Goal: Task Accomplishment & Management: Manage account settings

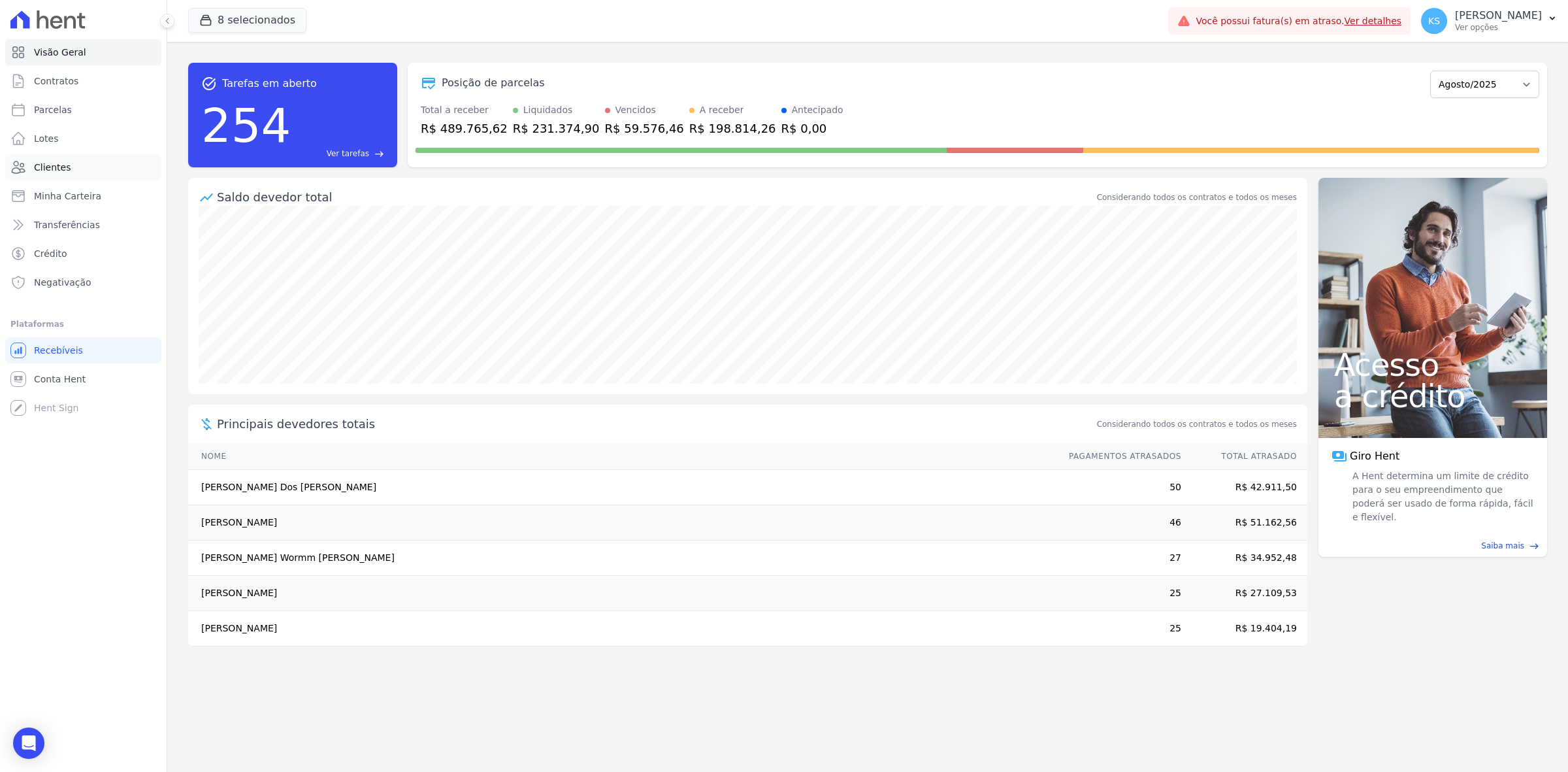
click at [102, 159] on link "Clientes" at bounding box center [83, 166] width 156 height 26
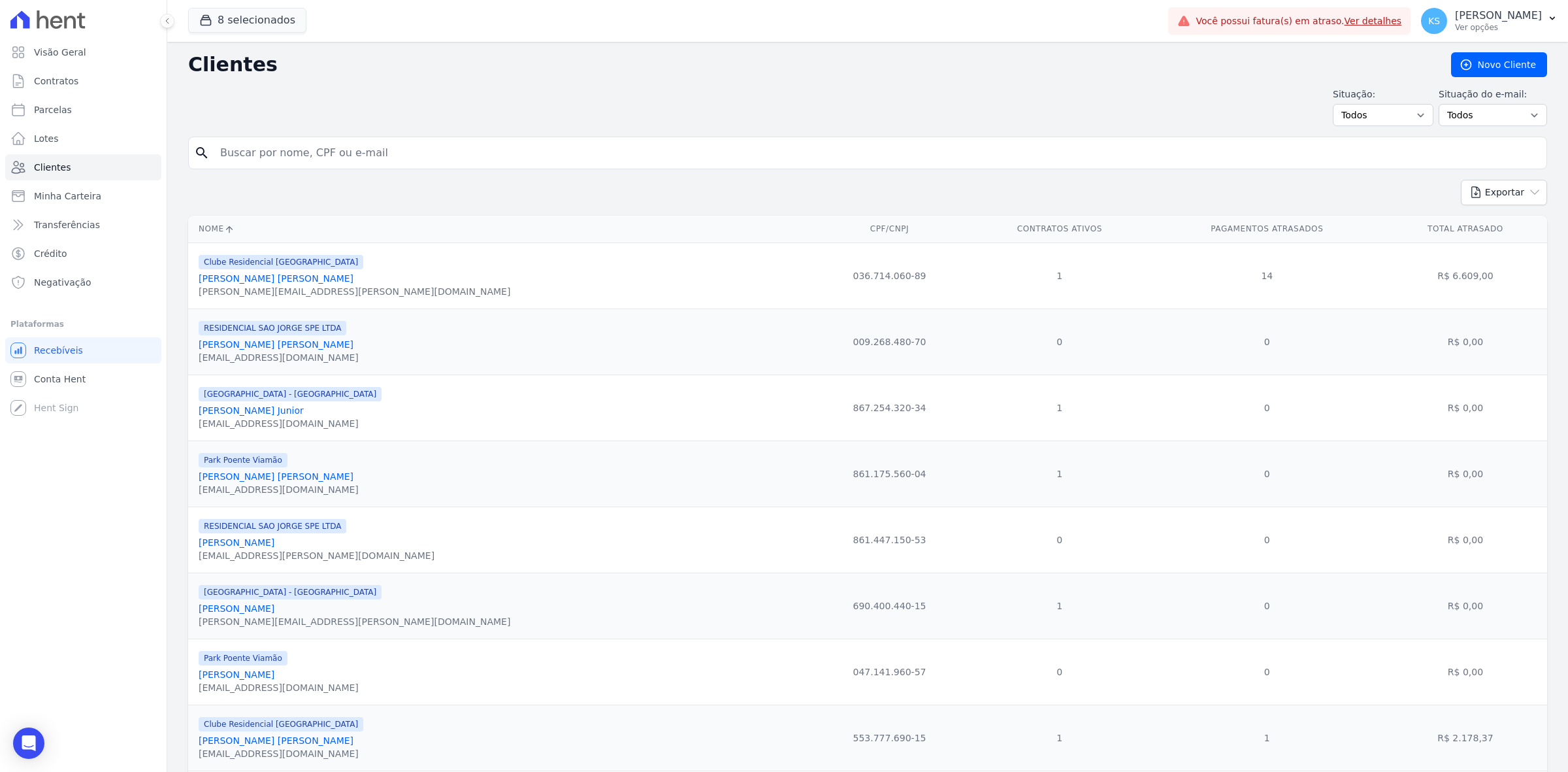
click at [344, 152] on input "search" at bounding box center [877, 152] width 1329 height 26
type input "a"
type input "gabriel"
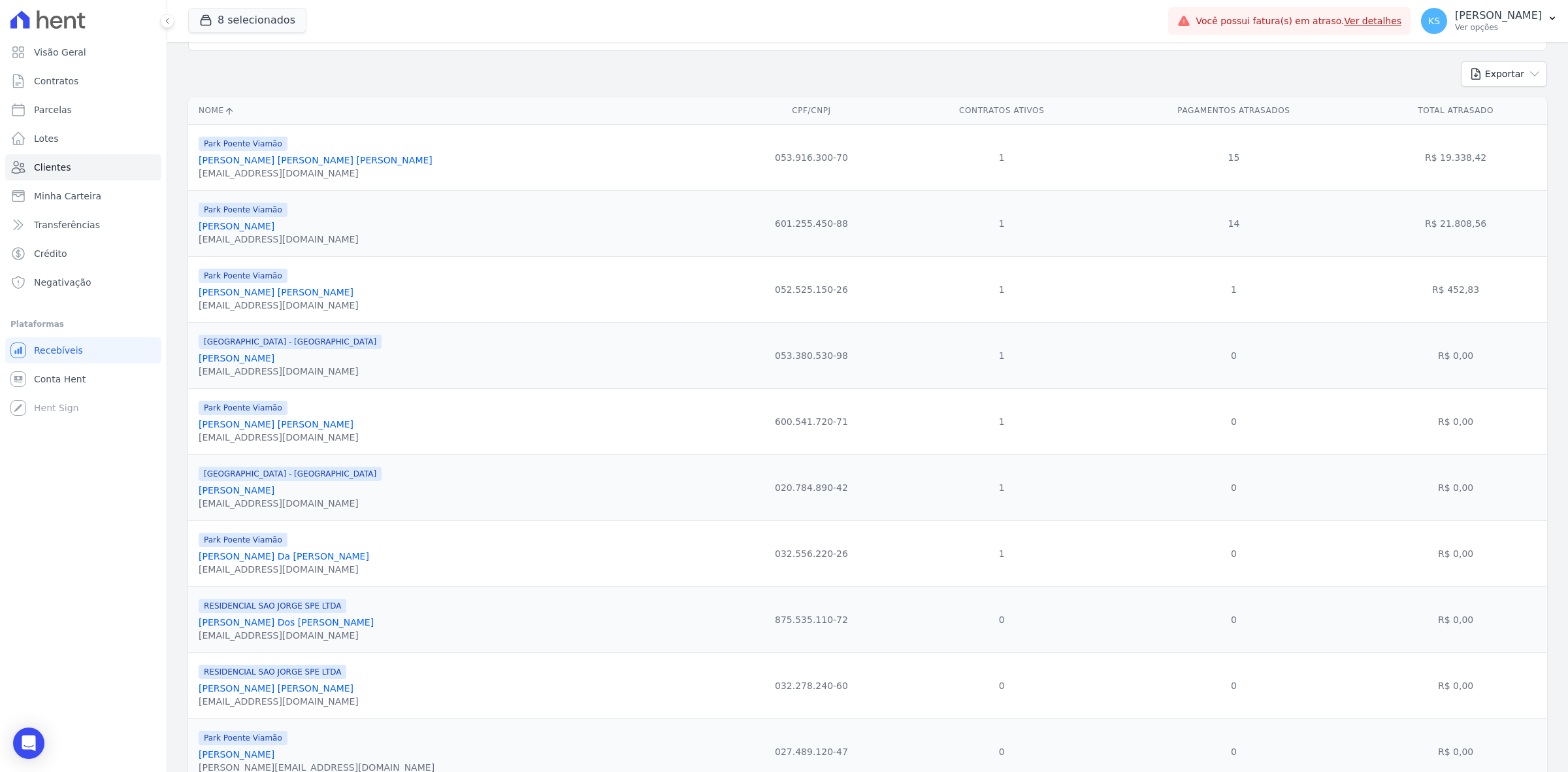
scroll to position [163, 0]
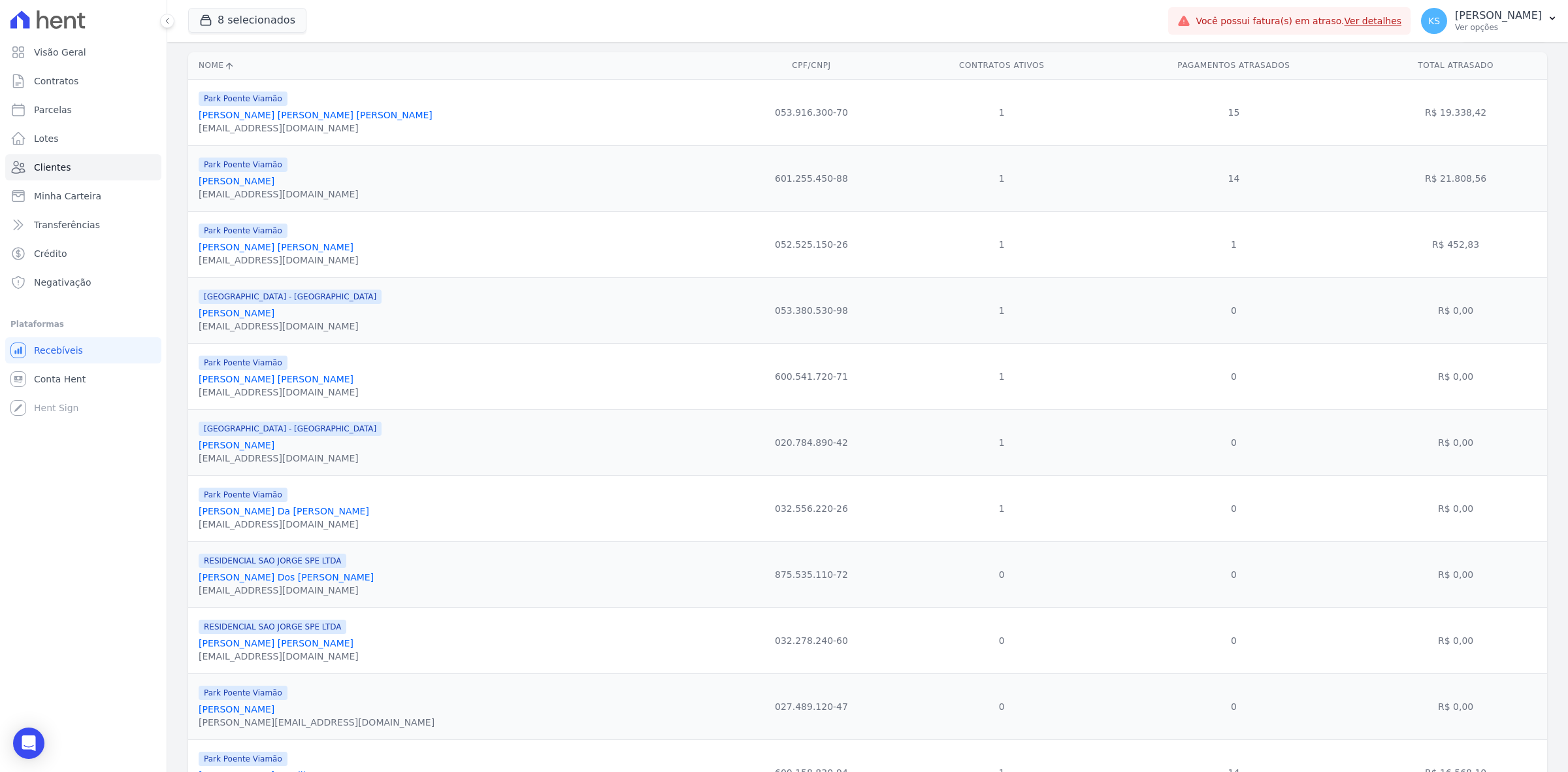
click at [256, 516] on link "Gabriel Da Luz Penz" at bounding box center [284, 511] width 170 height 11
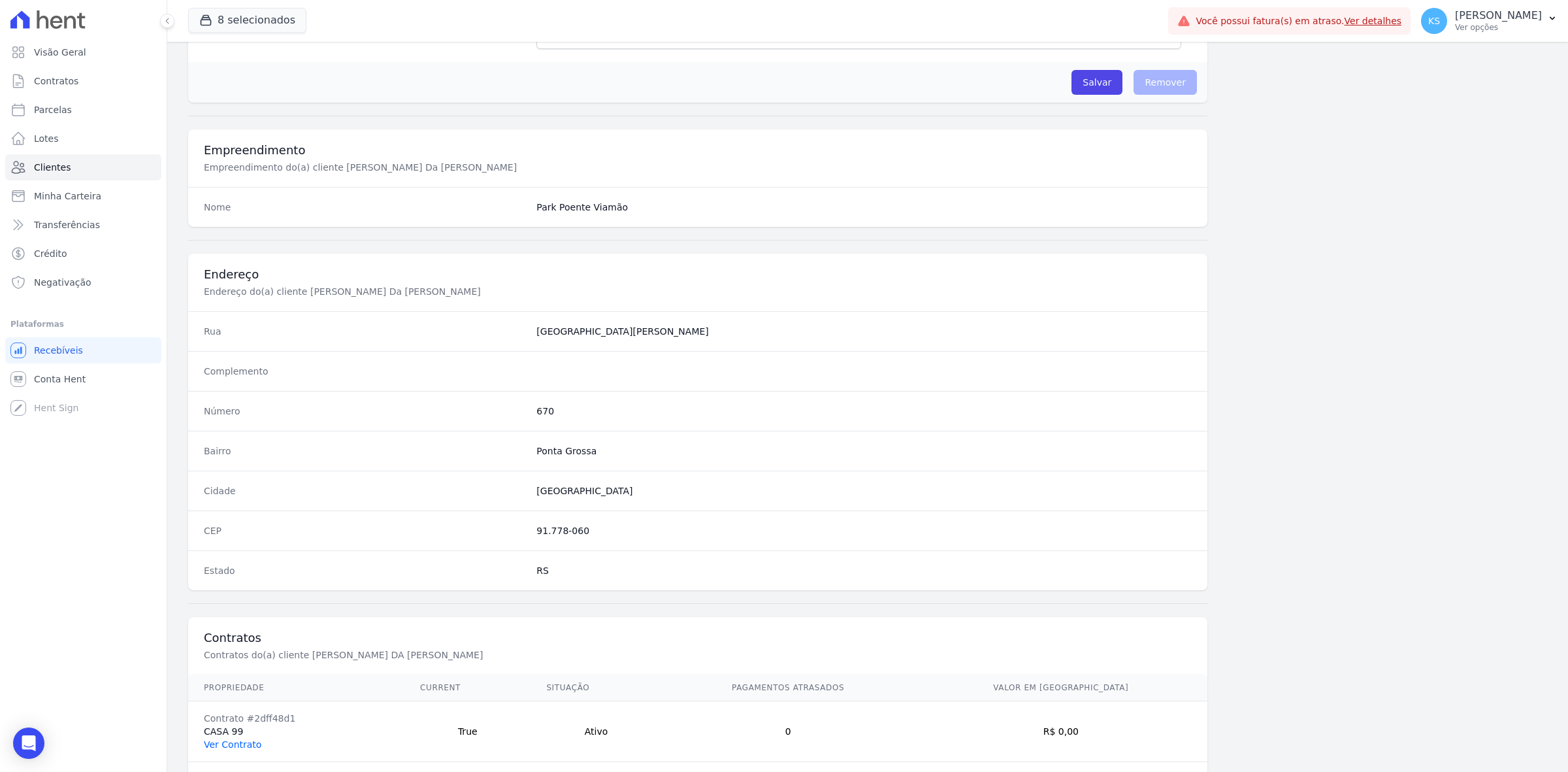
scroll to position [455, 0]
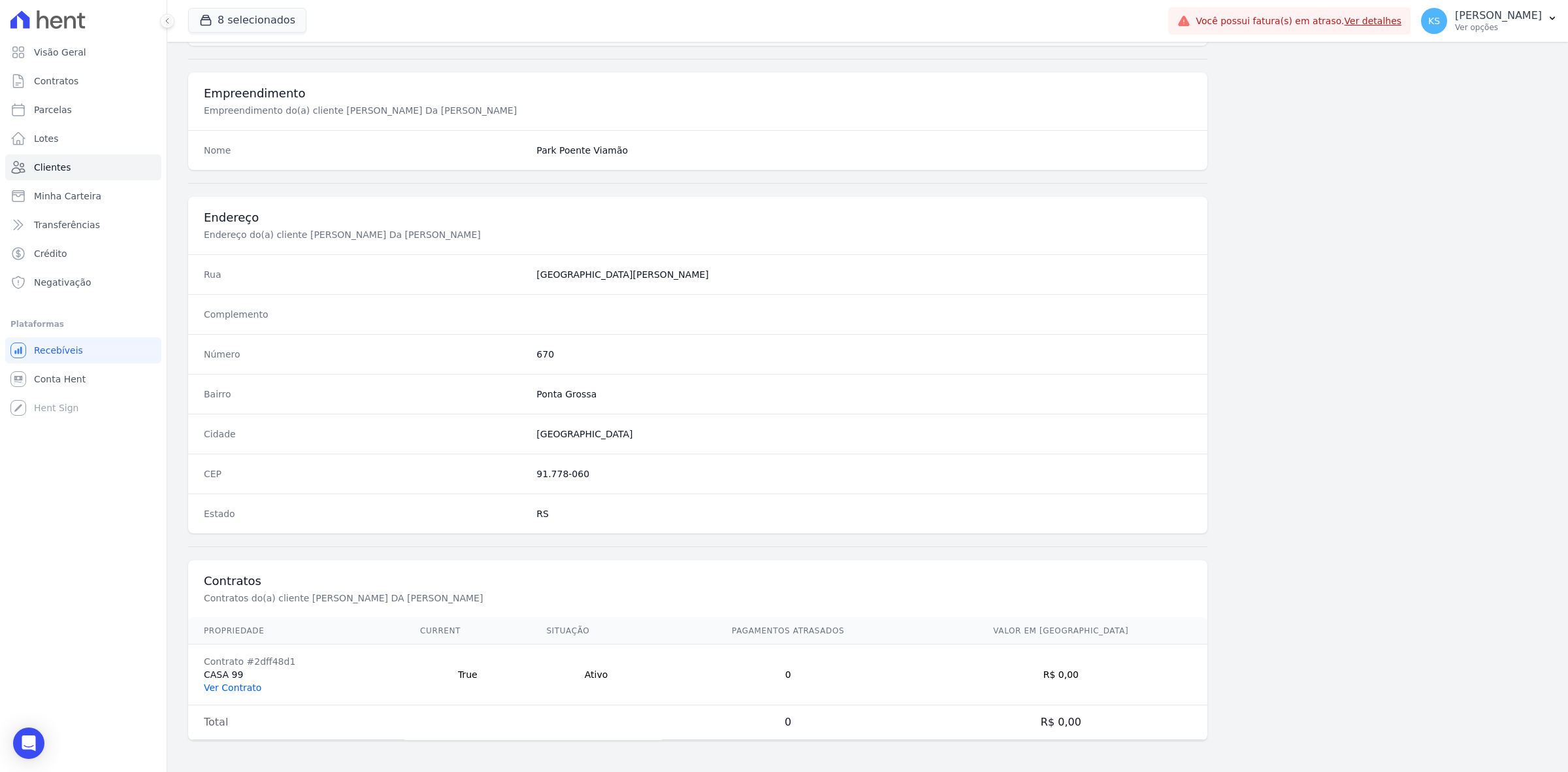
click at [246, 685] on link "Ver Contrato" at bounding box center [233, 687] width 58 height 11
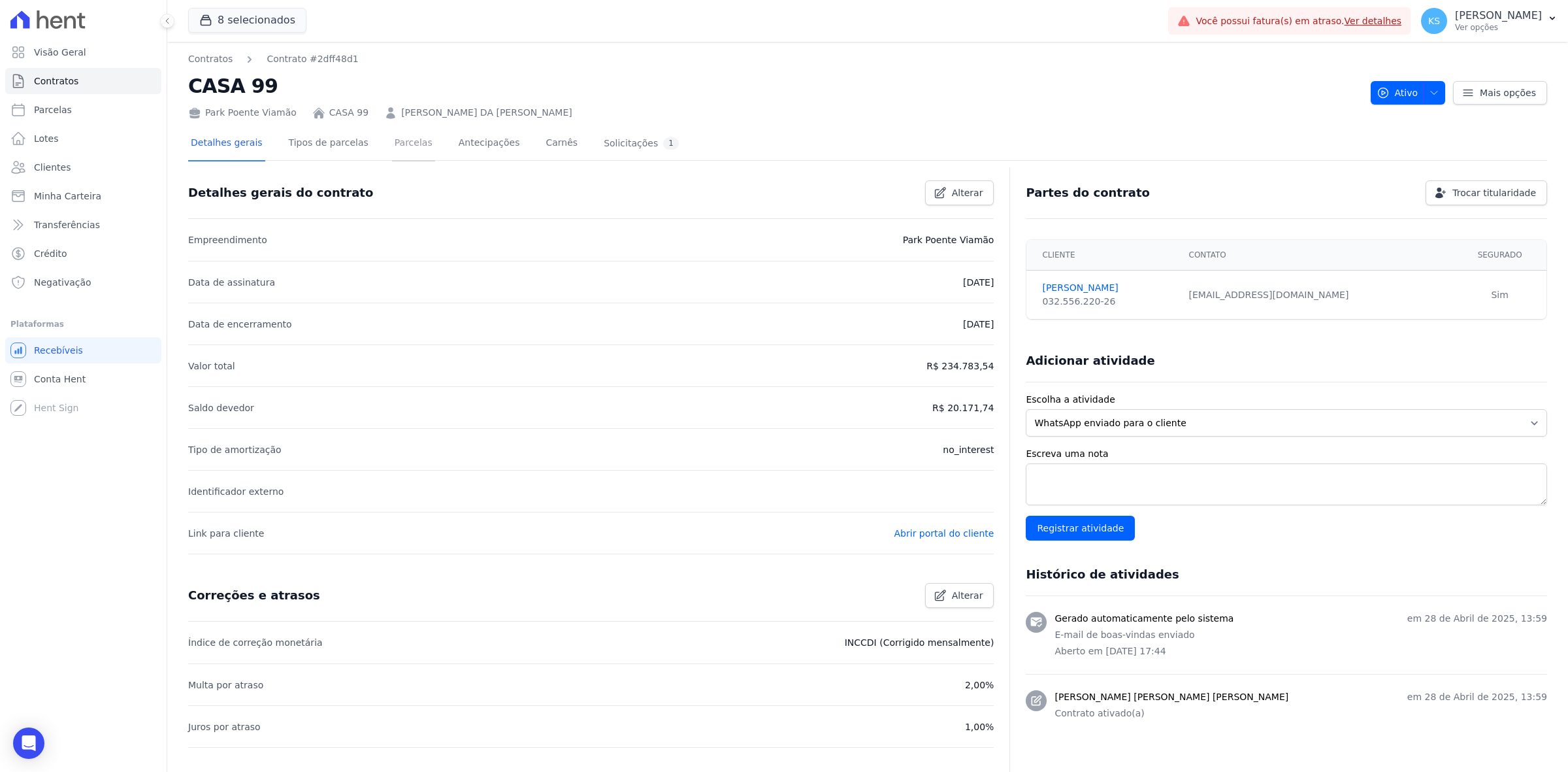
click at [393, 150] on link "Parcelas" at bounding box center [413, 144] width 43 height 35
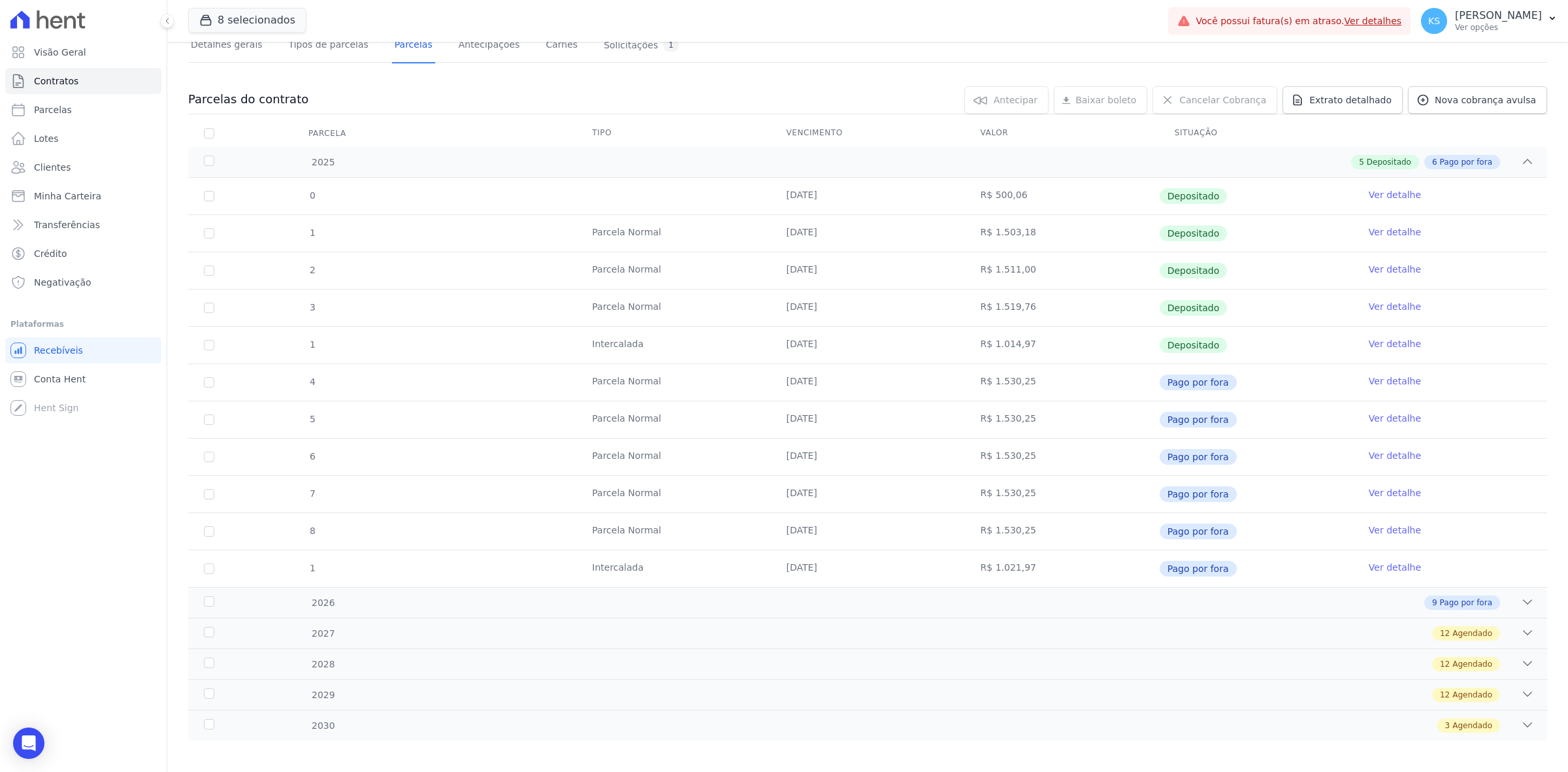
scroll to position [108, 0]
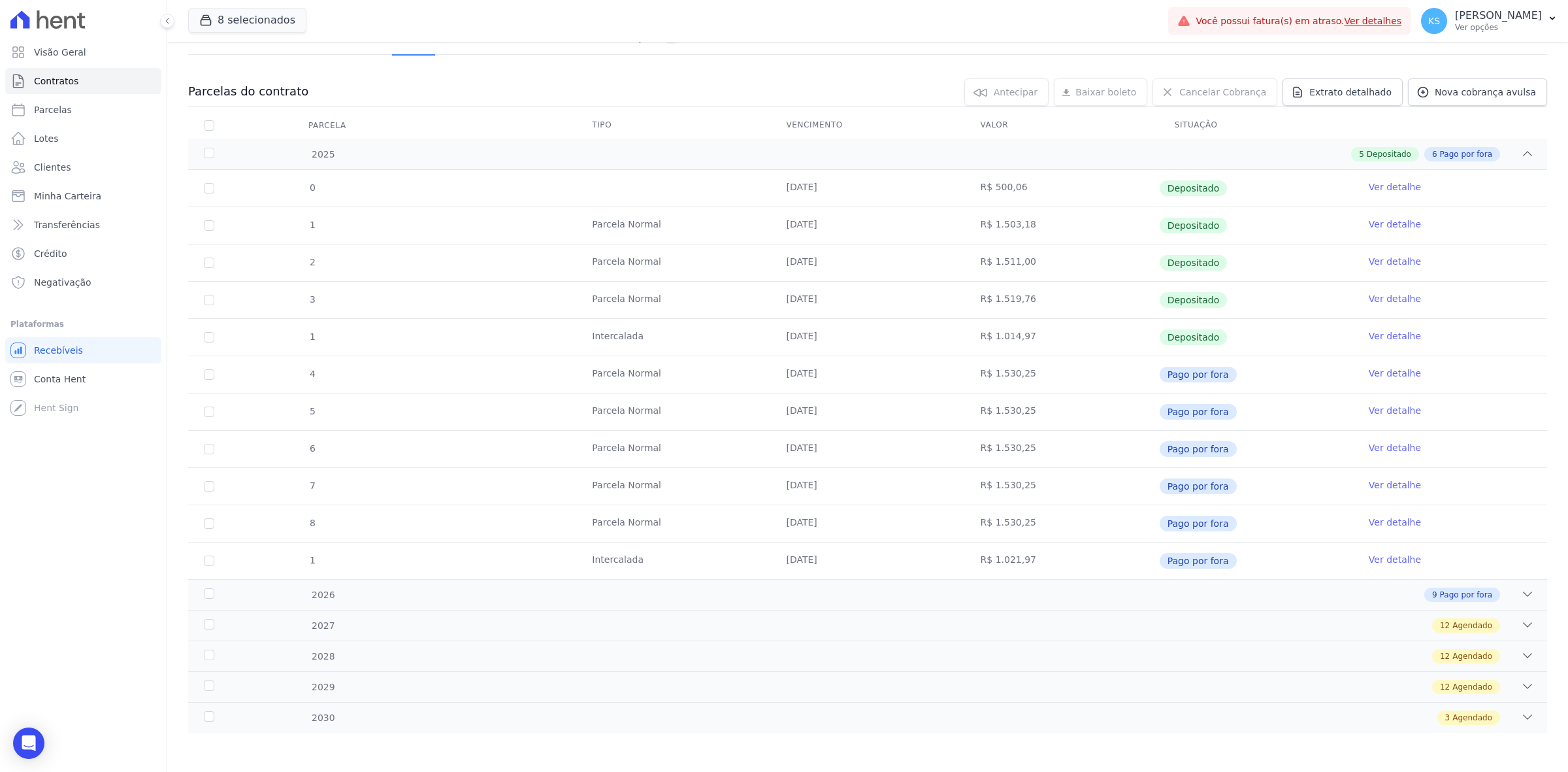
click at [1384, 374] on link "Ver detalhe" at bounding box center [1395, 373] width 52 height 13
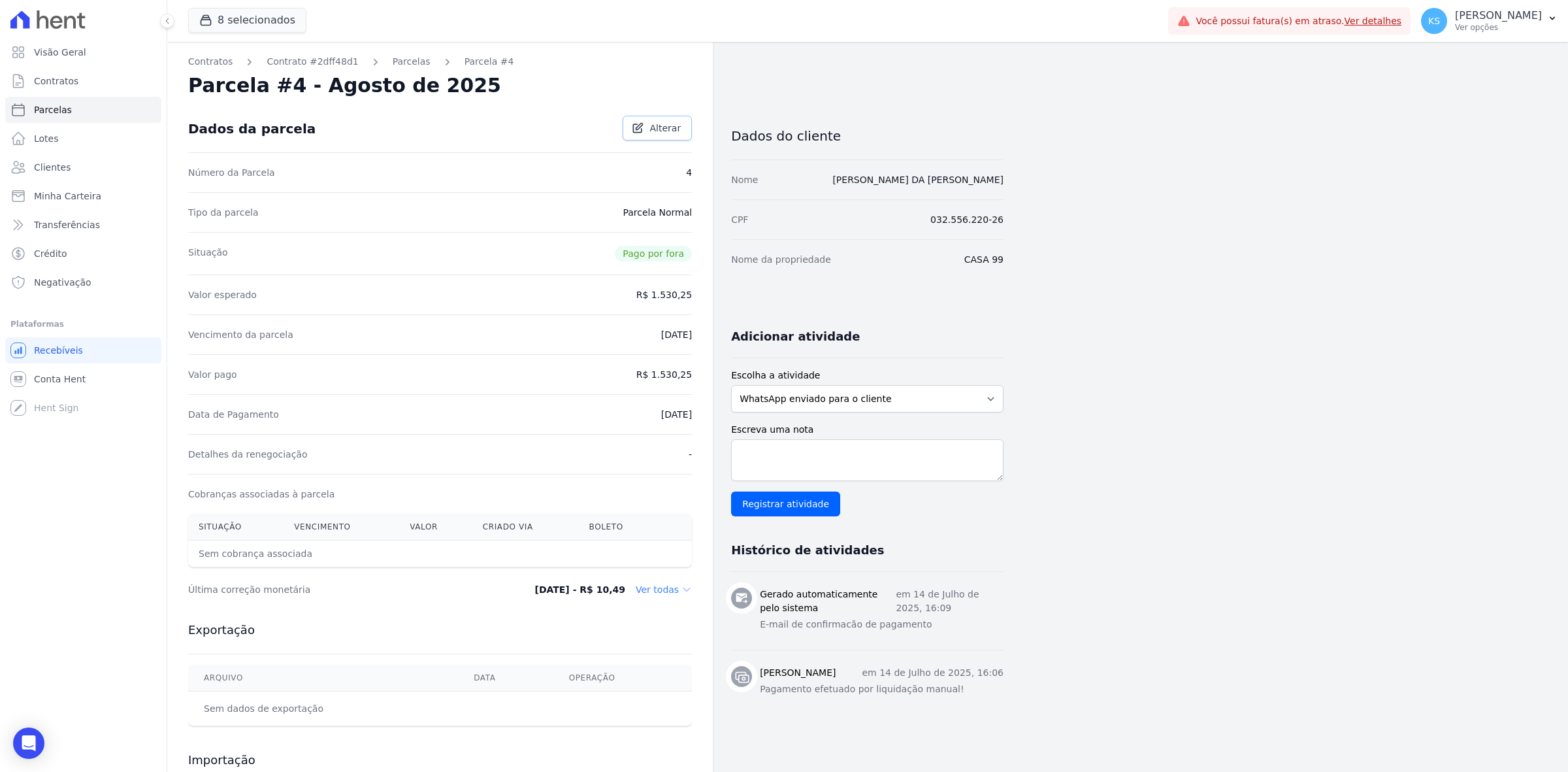
click at [682, 130] on link "Alterar" at bounding box center [658, 128] width 69 height 25
click at [661, 287] on input "1530.25" at bounding box center [629, 293] width 125 height 28
type input "011"
click at [683, 134] on link "Salvar" at bounding box center [666, 128] width 51 height 25
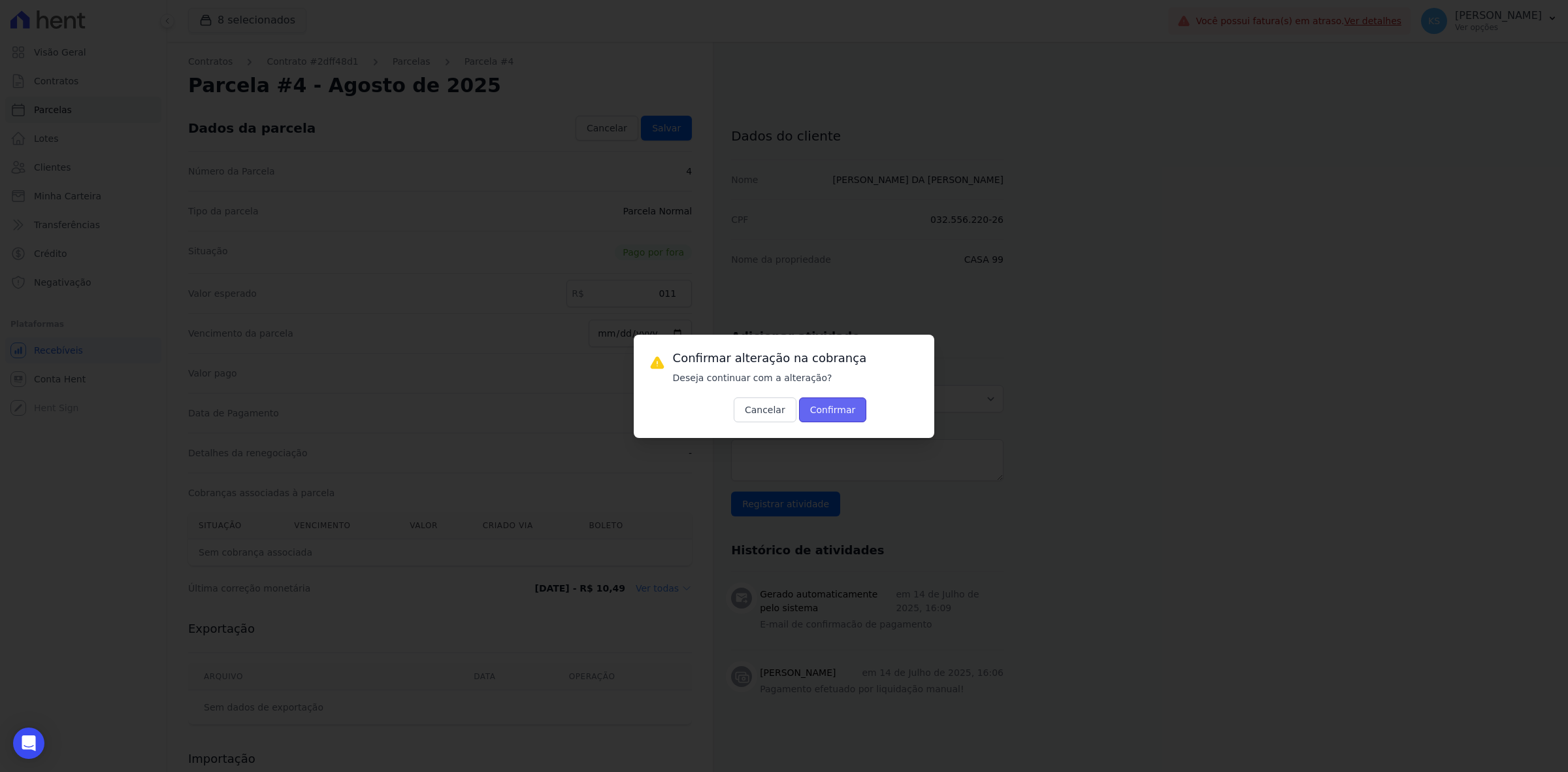
click at [827, 407] on button "Confirmar" at bounding box center [833, 410] width 68 height 25
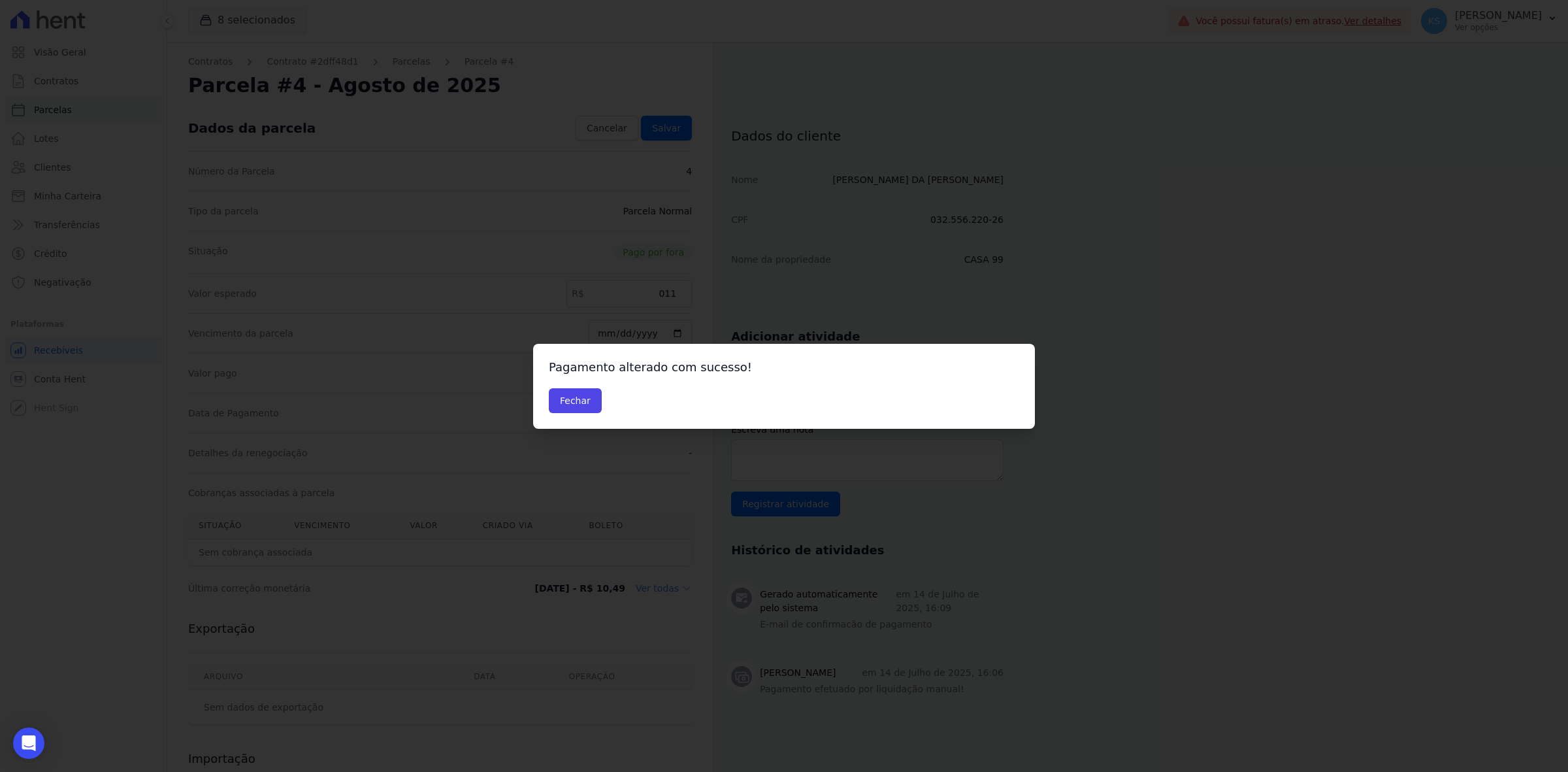
drag, startPoint x: 599, startPoint y: 403, endPoint x: 589, endPoint y: 403, distance: 10.0
click at [599, 403] on div "Fechar" at bounding box center [784, 401] width 470 height 25
click at [586, 403] on button "Fechar" at bounding box center [575, 401] width 53 height 25
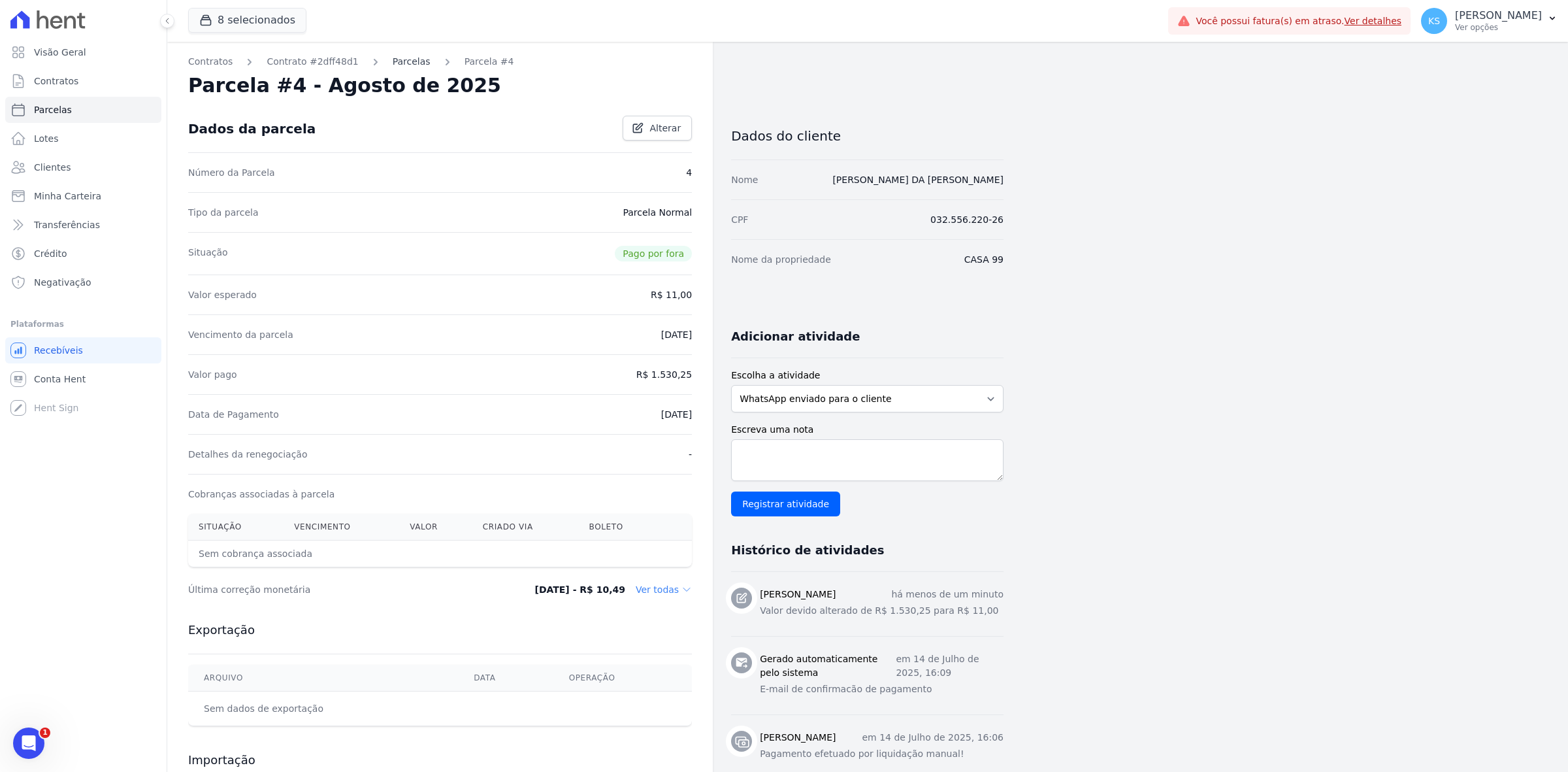
click at [394, 62] on link "Parcelas" at bounding box center [411, 62] width 37 height 13
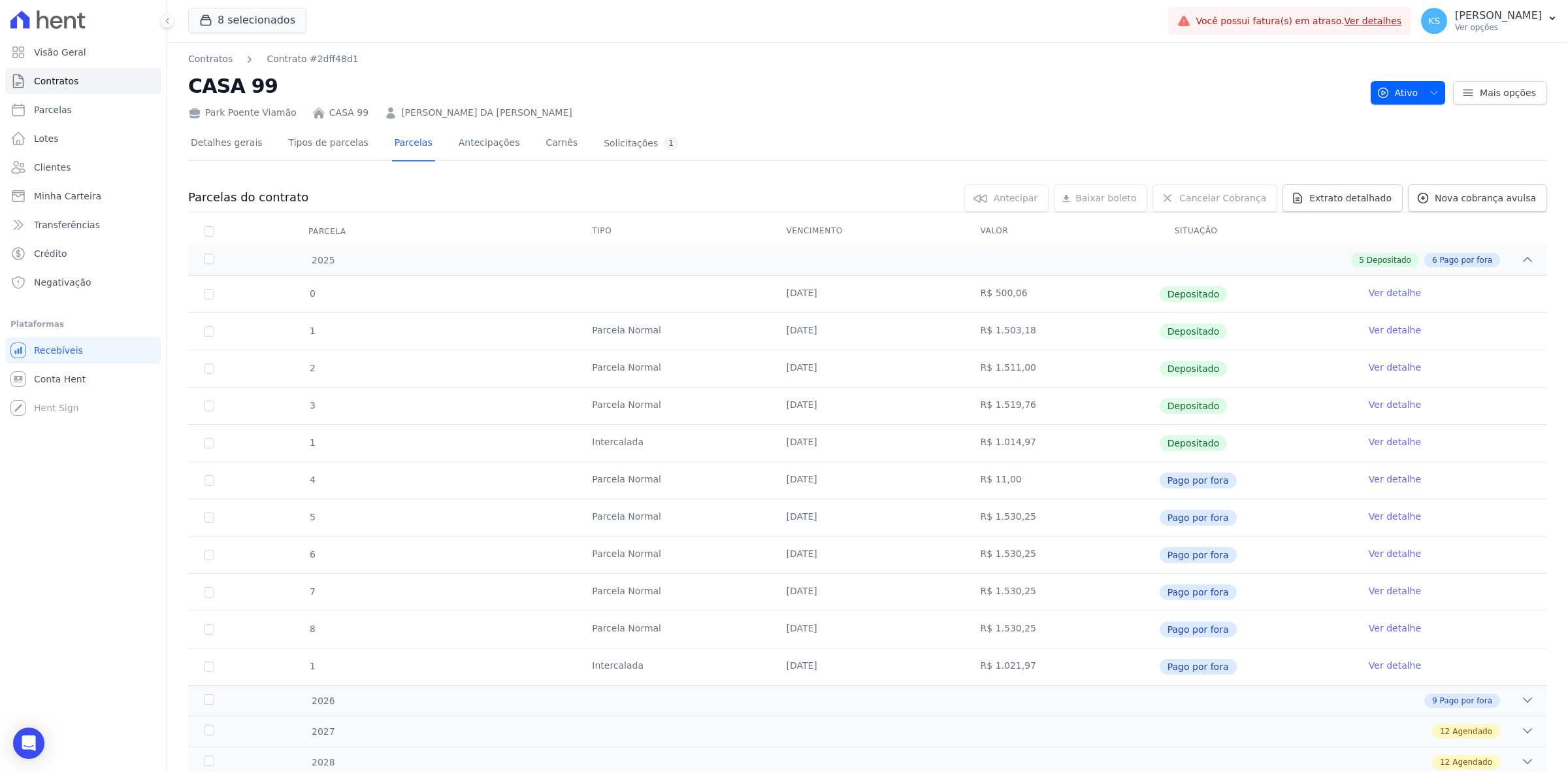
click at [1382, 481] on link "Ver detalhe" at bounding box center [1395, 479] width 52 height 13
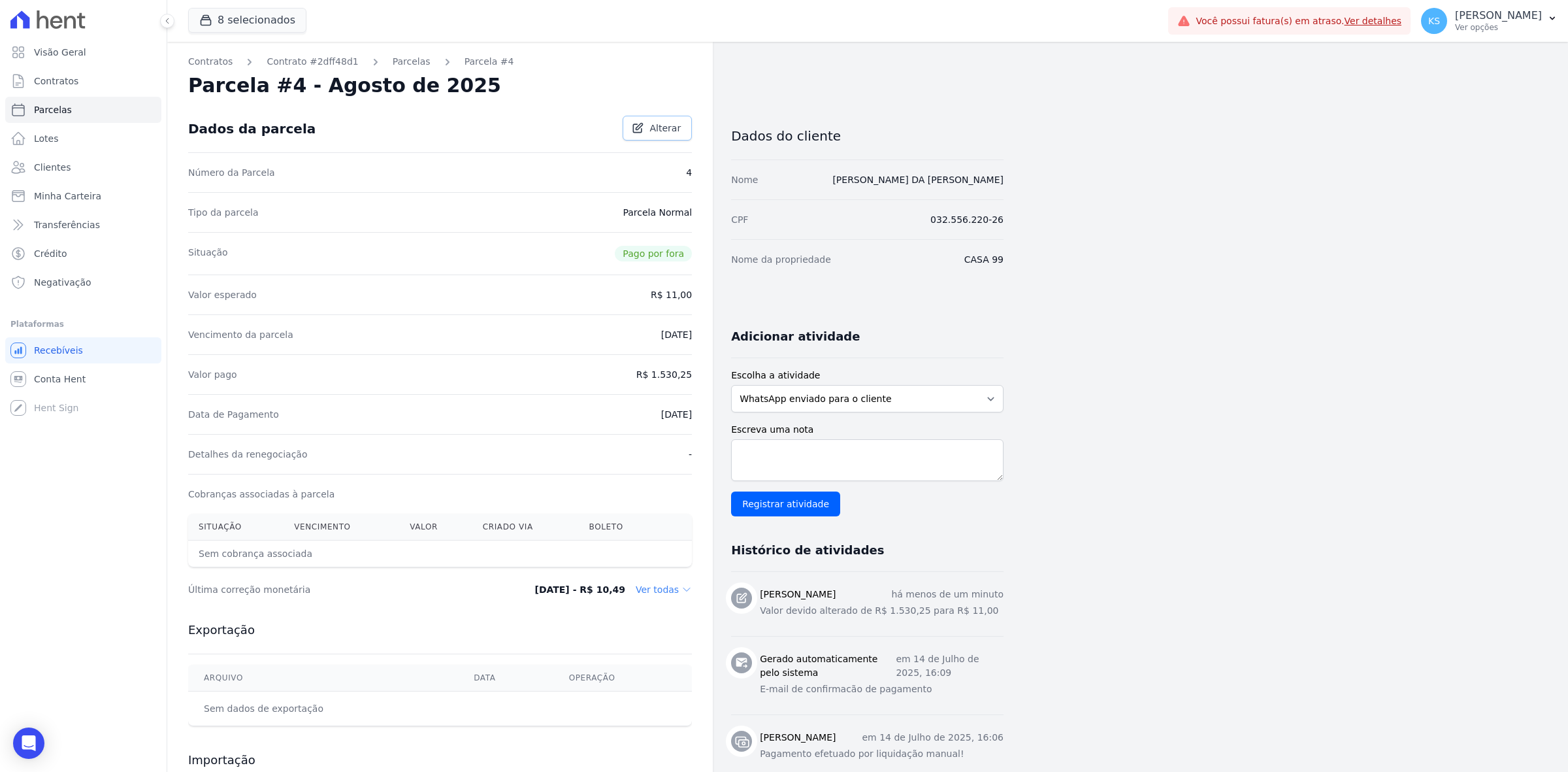
click at [678, 126] on span "Alterar" at bounding box center [665, 128] width 32 height 13
click at [665, 281] on input "11.0" at bounding box center [629, 293] width 125 height 28
click at [665, 283] on input "11.0" at bounding box center [629, 293] width 125 height 28
type input "1530.25"
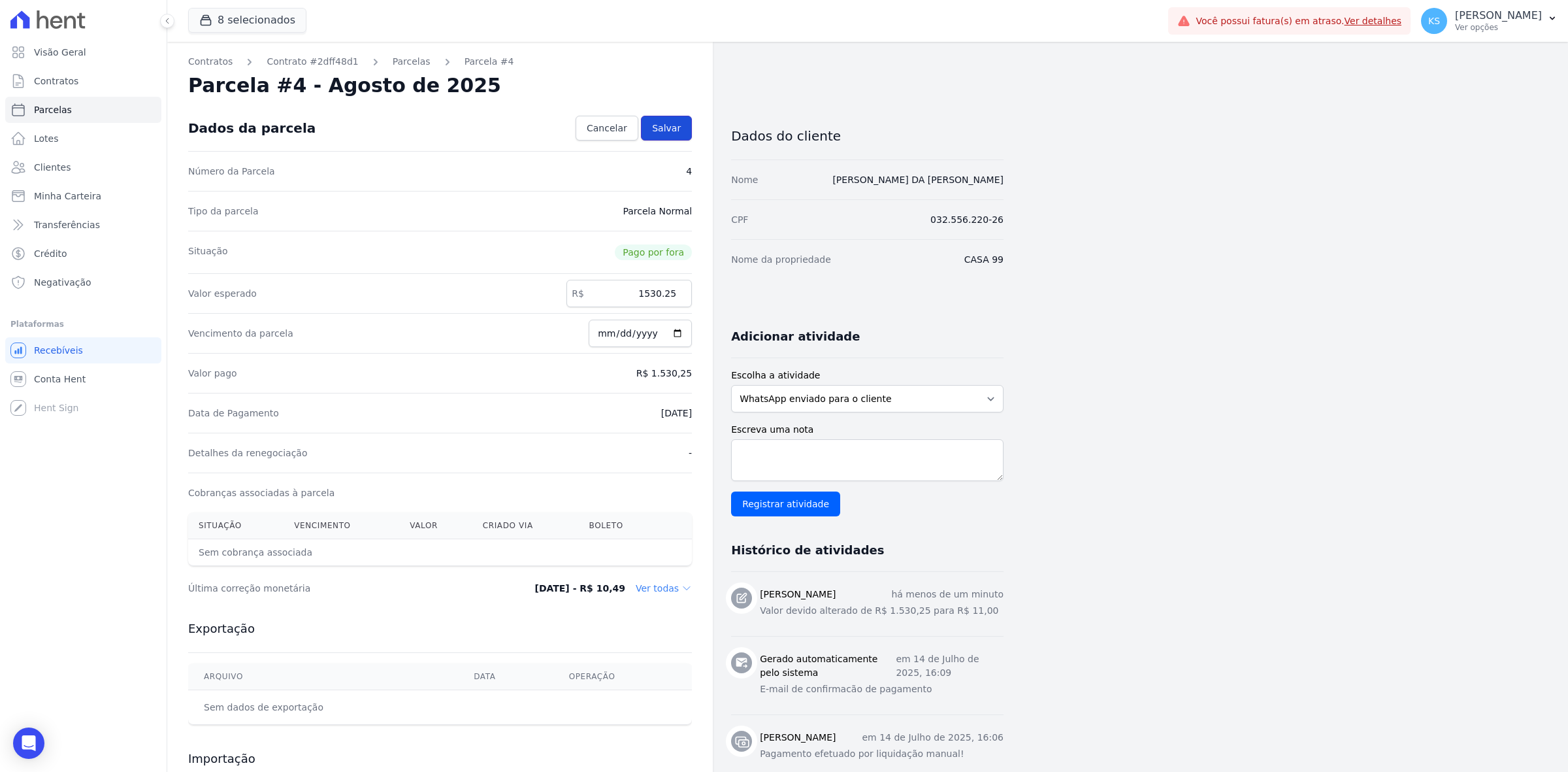
click at [684, 121] on link "Salvar" at bounding box center [666, 128] width 51 height 25
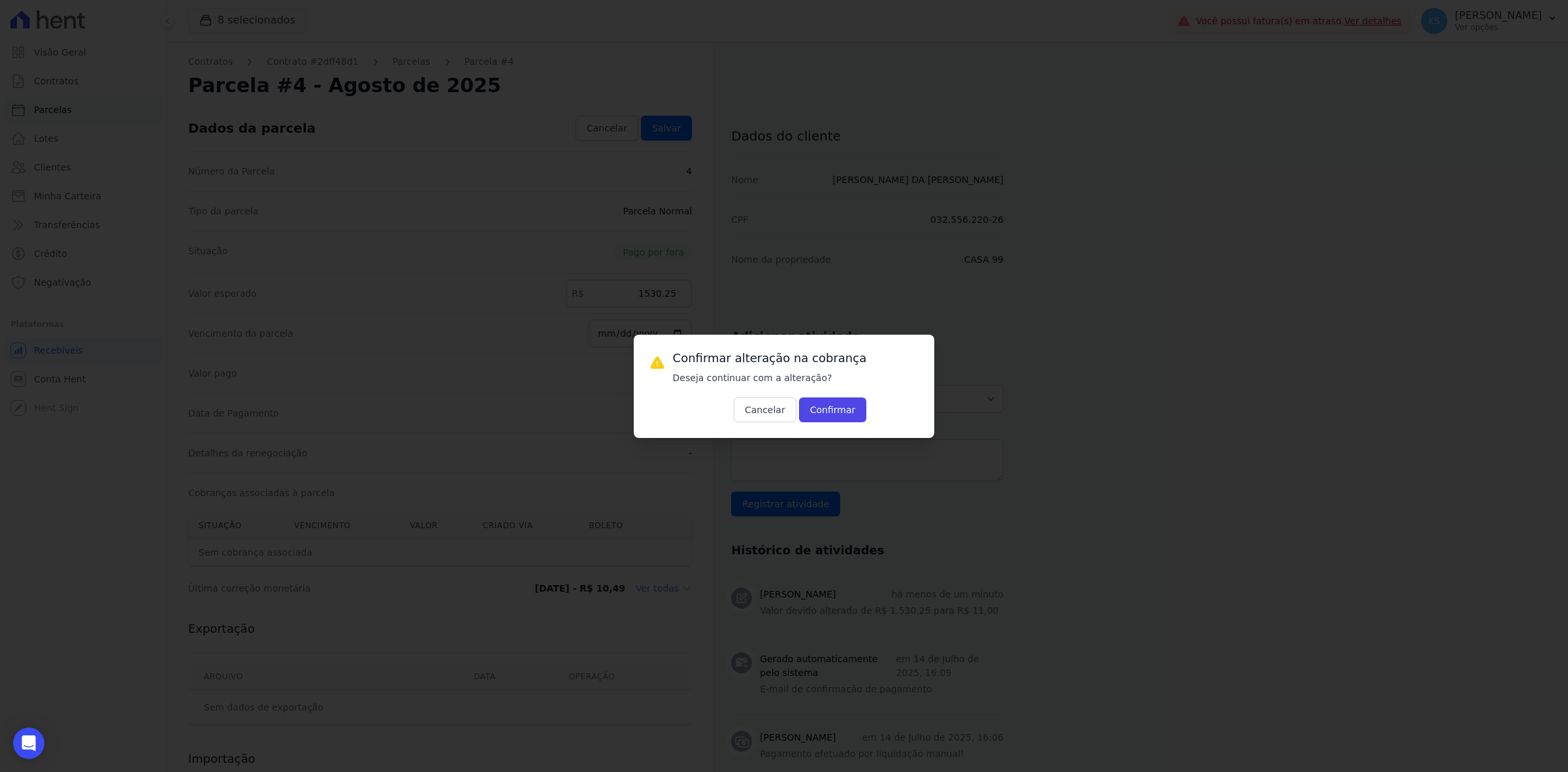
click at [835, 430] on div "Confirmar alteração na cobrança Deseja continuar com a alteração? Cancelar Conf…" at bounding box center [784, 386] width 301 height 103
click at [838, 405] on button "Confirmar" at bounding box center [833, 410] width 68 height 25
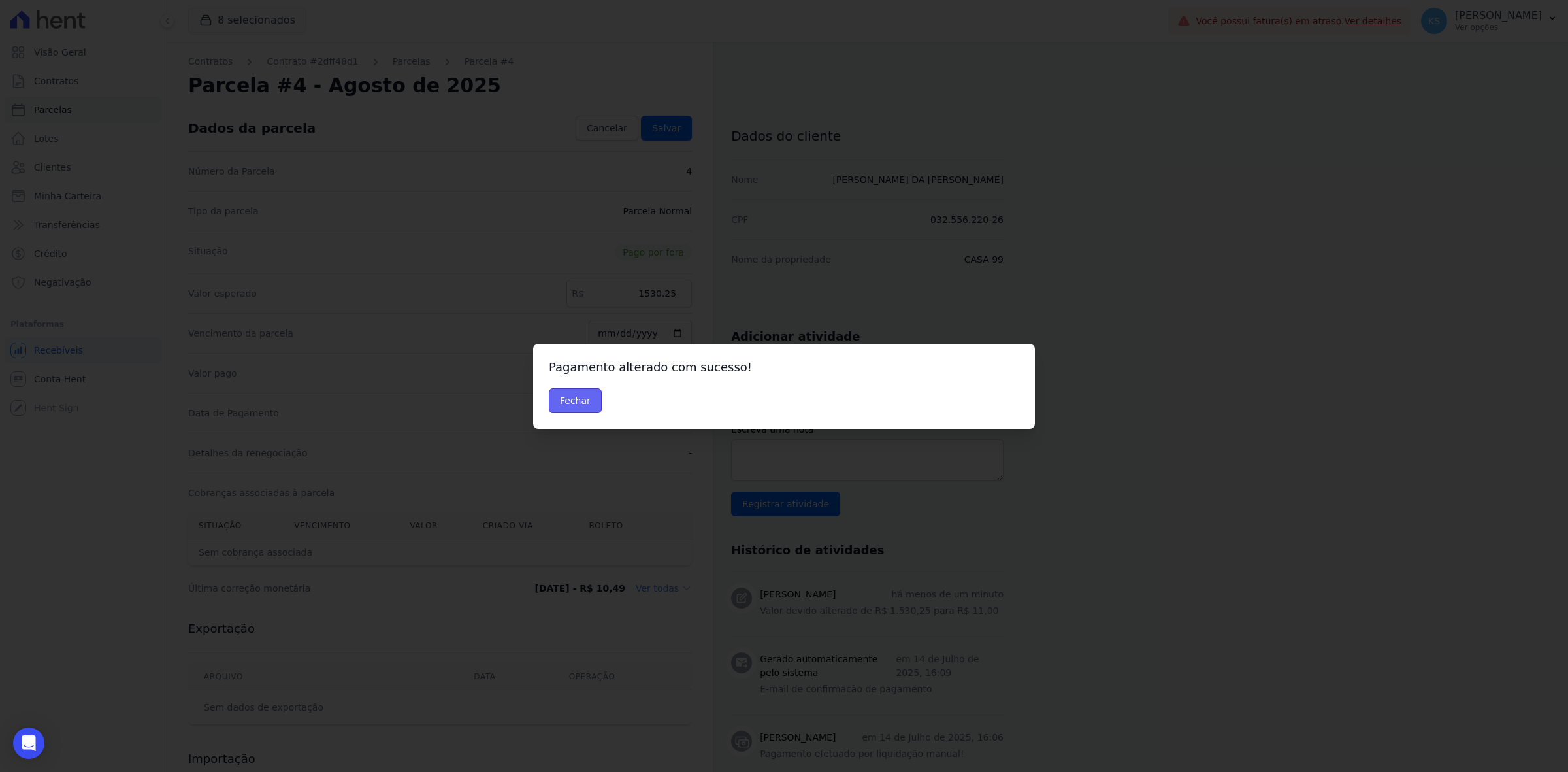
click at [581, 403] on button "Fechar" at bounding box center [575, 401] width 53 height 25
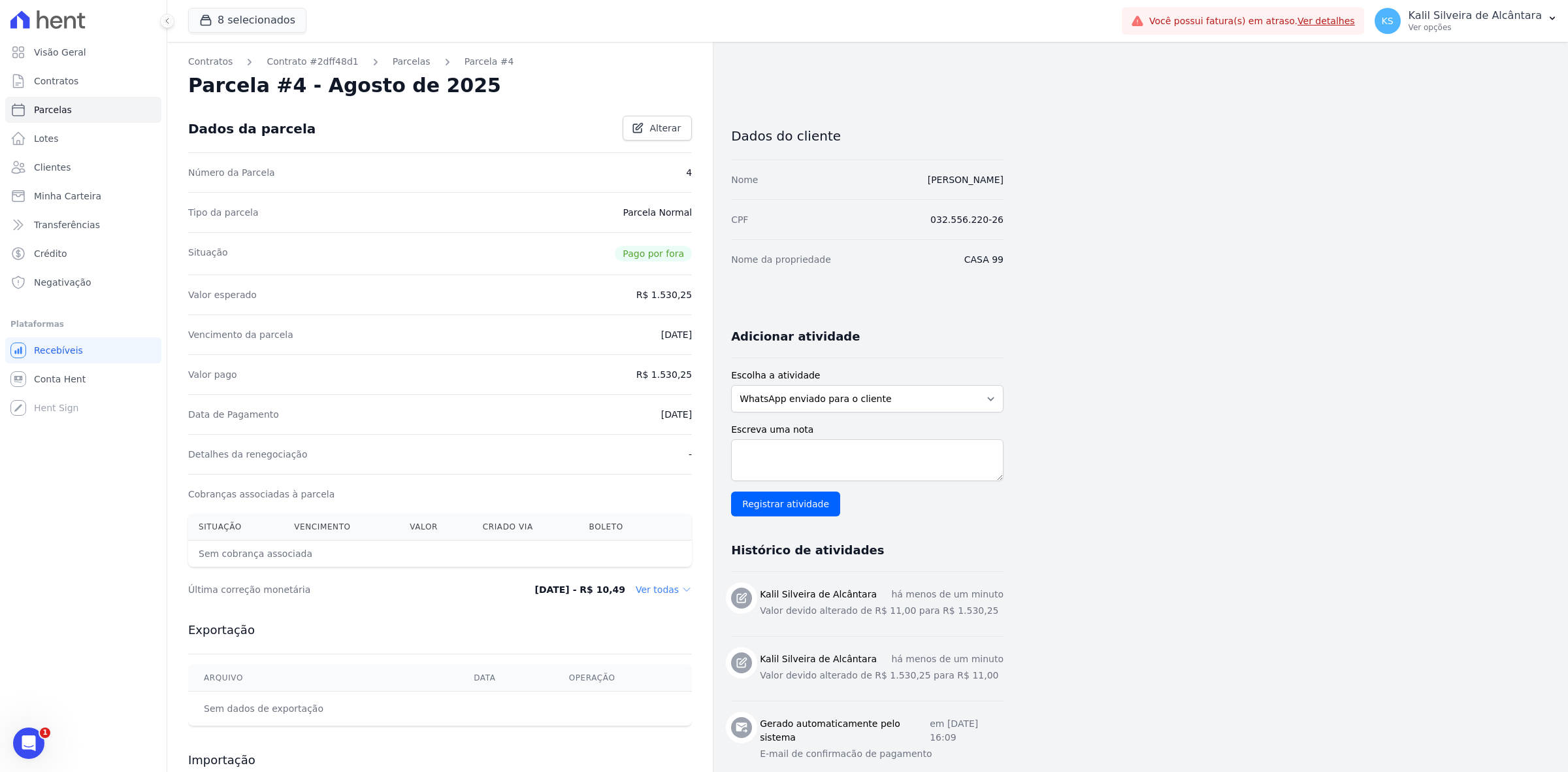
drag, startPoint x: 635, startPoint y: 413, endPoint x: 697, endPoint y: 413, distance: 62.0
click at [696, 413] on div "Contratos Contrato #2dff48d1 [GEOGRAPHIC_DATA] Parcela #4 Parcela #4 - Agosto d…" at bounding box center [440, 461] width 546 height 840
click at [662, 405] on div "Data de Pagamento [DATE]" at bounding box center [440, 413] width 504 height 39
click at [401, 66] on link "Parcelas" at bounding box center [411, 62] width 37 height 13
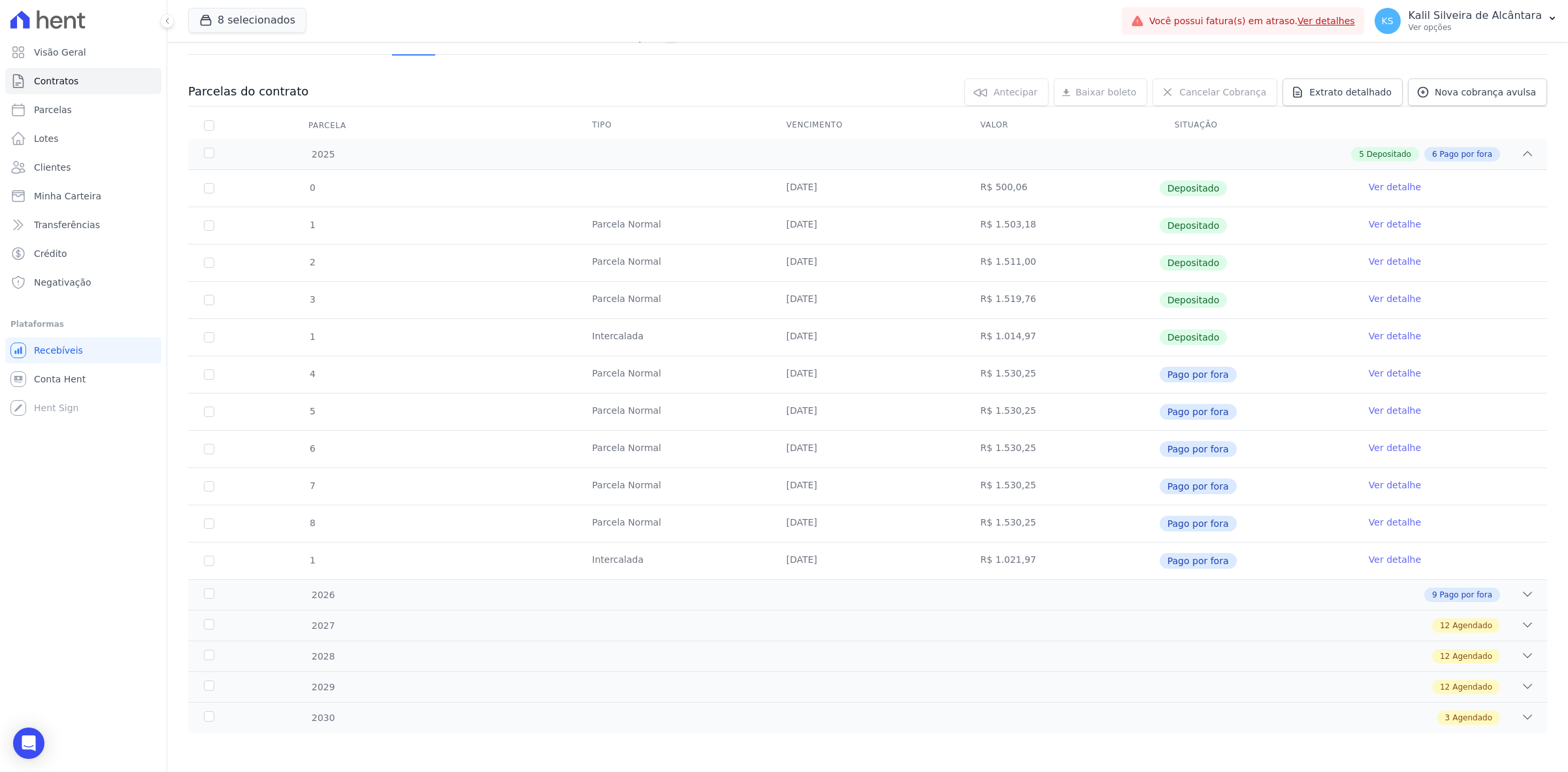
scroll to position [108, 0]
click at [1110, 591] on div "9 Pago por fora" at bounding box center [934, 594] width 1199 height 14
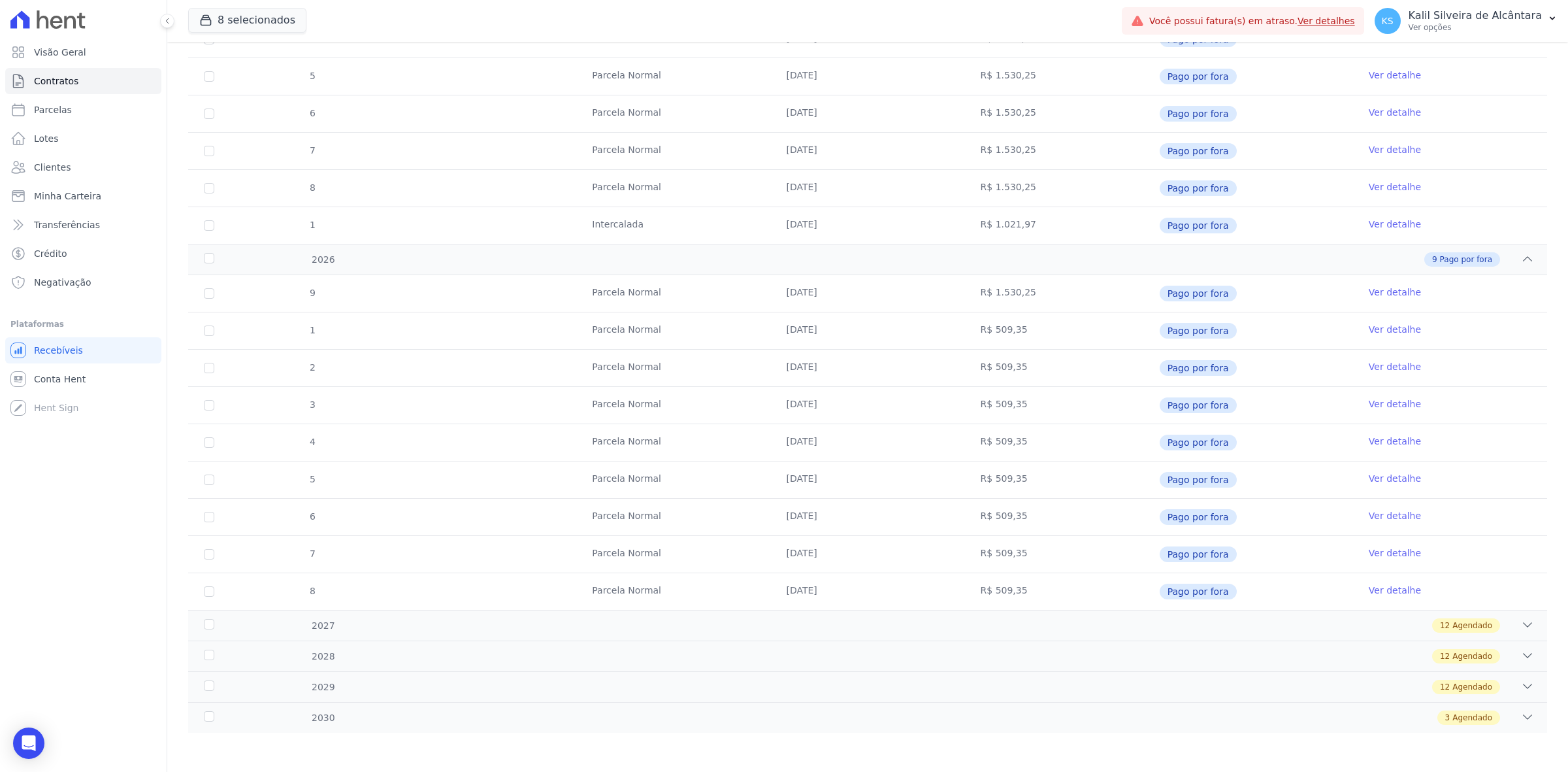
scroll to position [444, 0]
click at [1111, 618] on div "12 Agendado" at bounding box center [934, 625] width 1199 height 14
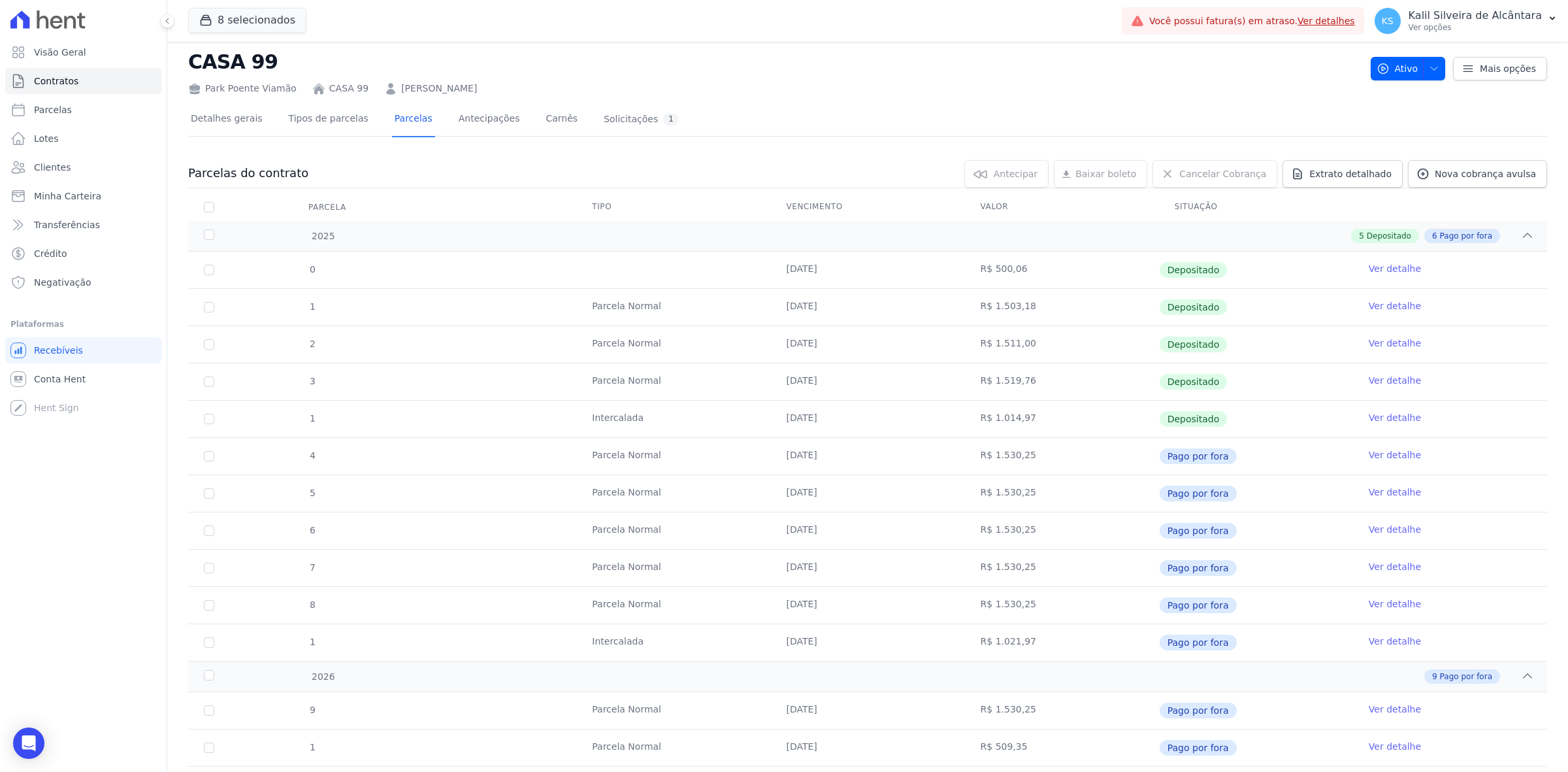
scroll to position [0, 0]
